Goal: Navigation & Orientation: Find specific page/section

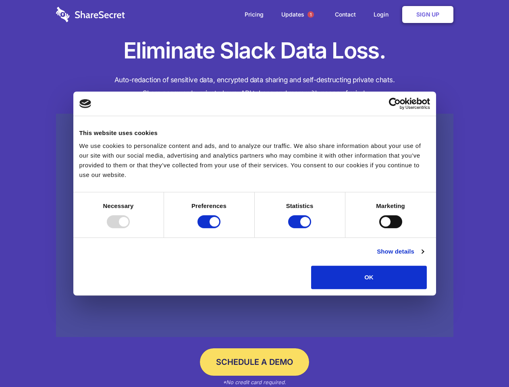
click at [130, 228] on div at bounding box center [118, 221] width 23 height 13
click at [220, 228] on input "Preferences" at bounding box center [208, 221] width 23 height 13
checkbox input "false"
click at [301, 228] on input "Statistics" at bounding box center [299, 221] width 23 height 13
checkbox input "false"
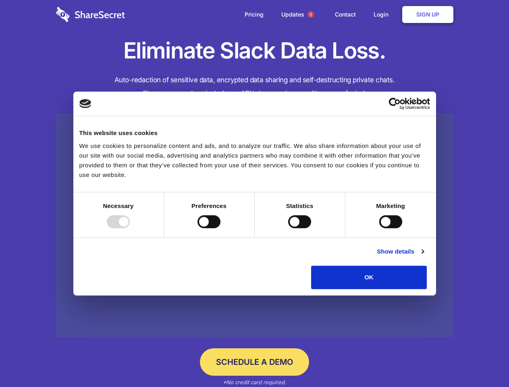
click at [379, 228] on input "Marketing" at bounding box center [390, 221] width 23 height 13
checkbox input "true"
click at [424, 256] on link "Show details" at bounding box center [400, 252] width 47 height 10
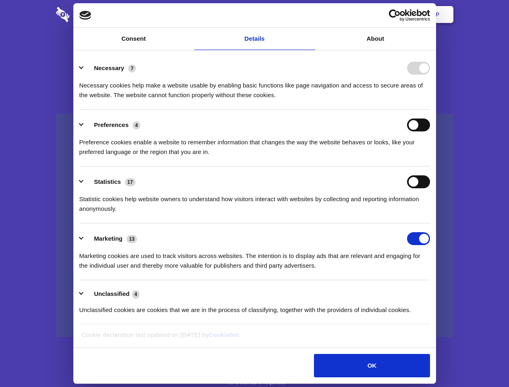
click at [430, 110] on li "Necessary 7 Necessary cookies help make a website usable by enabling basic func…" at bounding box center [254, 81] width 351 height 57
click at [310, 15] on span "1" at bounding box center [311, 14] width 6 height 6
